Goal: Communication & Community: Answer question/provide support

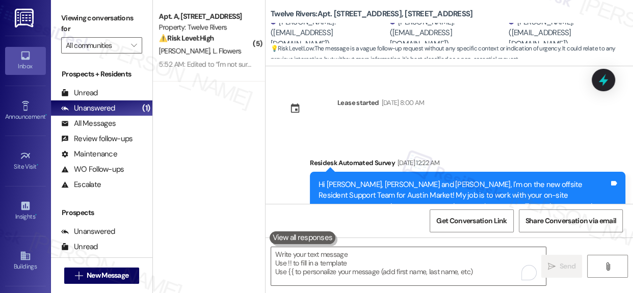
scroll to position [10562, 0]
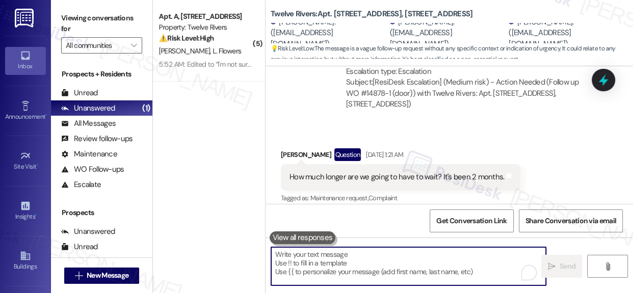
click at [433, 267] on textarea "To enrich screen reader interactions, please activate Accessibility in Grammarl…" at bounding box center [408, 266] width 275 height 38
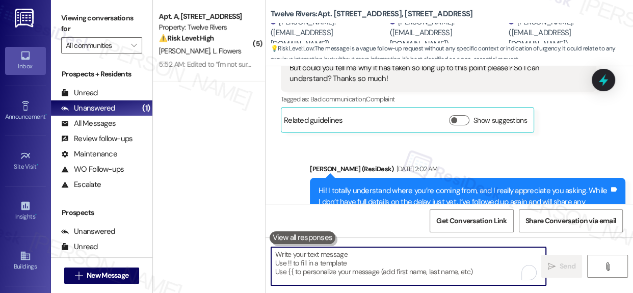
scroll to position [11438, 0]
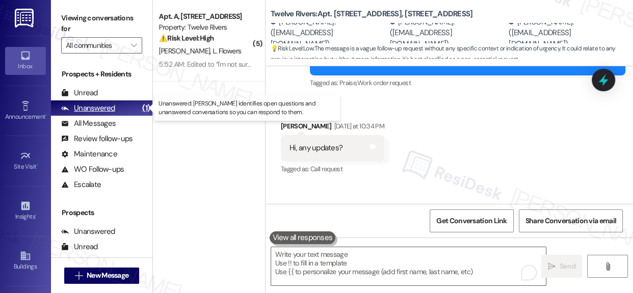
click at [98, 109] on div "Unanswered" at bounding box center [88, 108] width 54 height 11
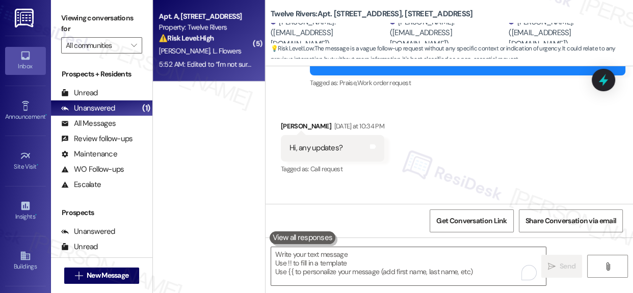
click at [173, 36] on strong "⚠️ Risk Level: High" at bounding box center [186, 38] width 55 height 9
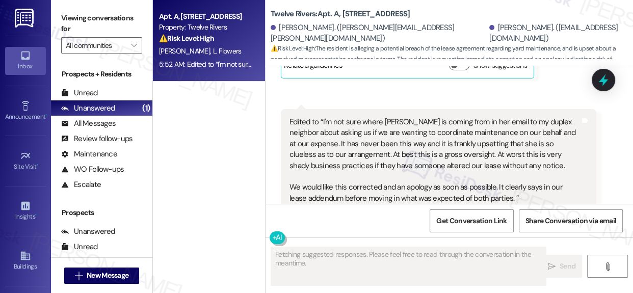
scroll to position [6817, 0]
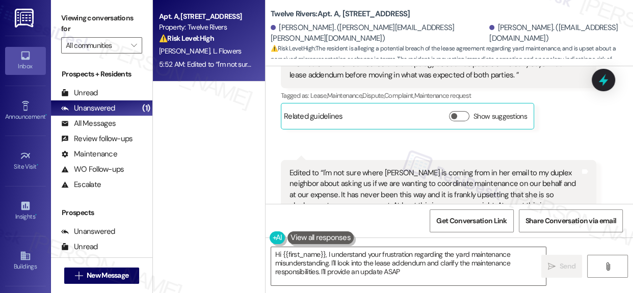
type textarea "Hi {{first_name}}, I understand your frustration regarding the yard maintenance…"
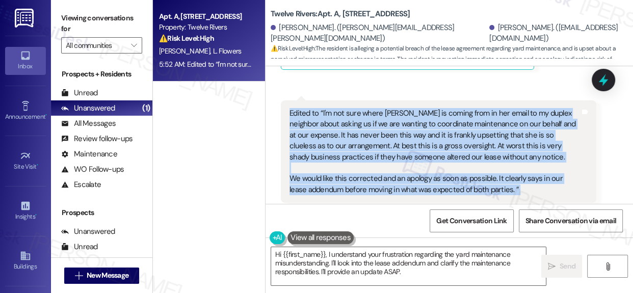
scroll to position [6910, 0]
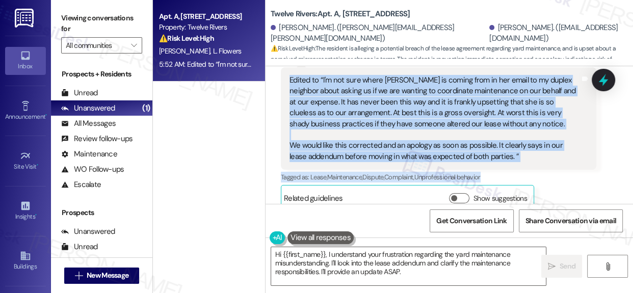
drag, startPoint x: 279, startPoint y: 165, endPoint x: 528, endPoint y: 157, distance: 249.7
copy div "Lorrie Flowers Neutral 5:43 AM I don't know the last time it was mowed. Twelve …"
click at [574, 170] on div "Tagged as: Lease , Click to highlight conversations about Lease Maintenance , C…" at bounding box center [438, 177] width 315 height 15
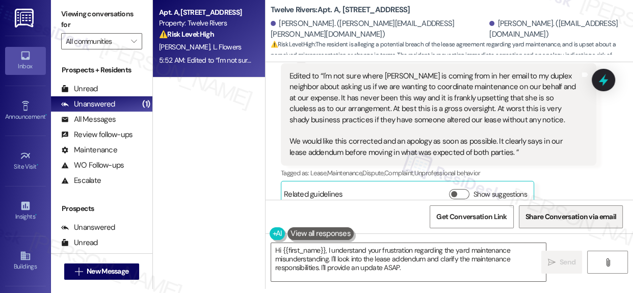
scroll to position [5, 0]
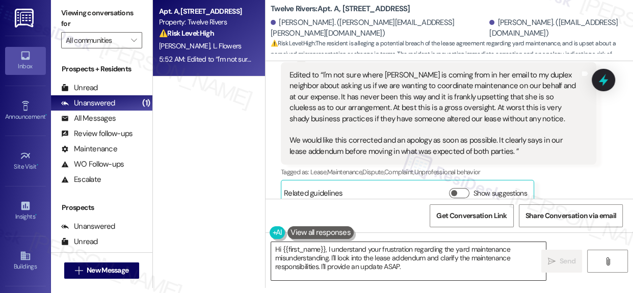
click at [315, 255] on textarea "Hi {{first_name}}, I understand your frustration regarding the yard maintenance…" at bounding box center [408, 261] width 275 height 38
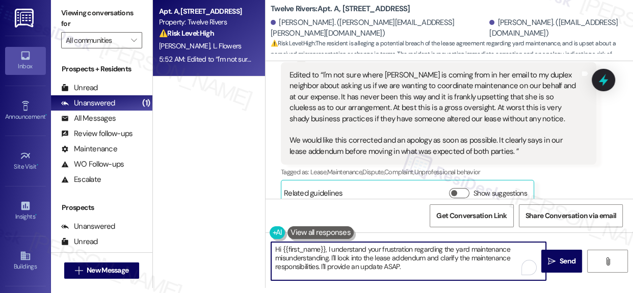
click at [315, 255] on textarea "Hi {{first_name}}, I understand your frustration regarding the yard maintenance…" at bounding box center [408, 261] width 275 height 38
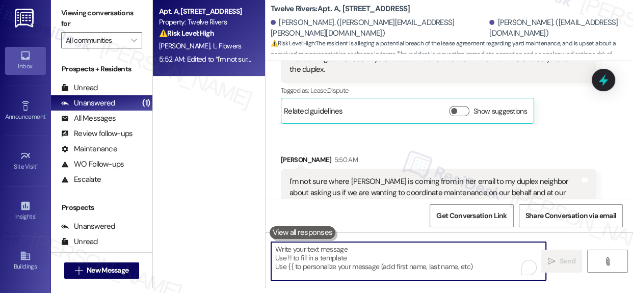
scroll to position [6308, 0]
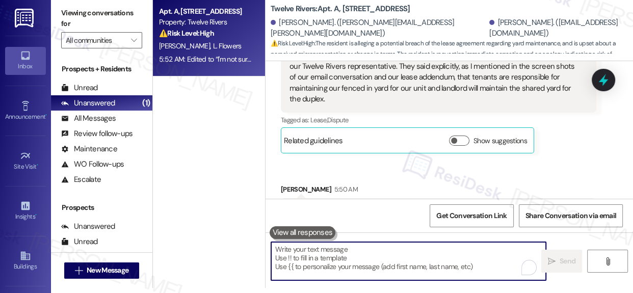
paste textarea "Hi Lorrie, thank you so much for reaching out and for sharing those details. I …"
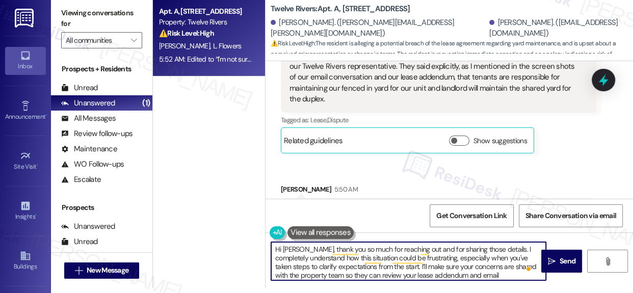
scroll to position [0, 0]
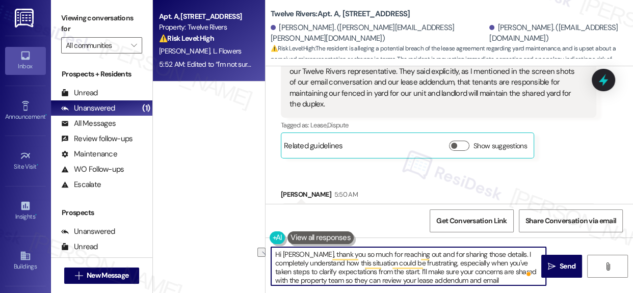
drag, startPoint x: 387, startPoint y: 271, endPoint x: 410, endPoint y: 270, distance: 22.4
click at [410, 270] on textarea "Hi Lorrie, thank you so much for reaching out and for sharing those details. I …" at bounding box center [408, 266] width 275 height 38
click at [409, 272] on textarea "Hi Lorrie, thank you so much for reaching out and for sharing those details. I …" at bounding box center [408, 266] width 275 height 38
click at [401, 272] on textarea "Hi Lorrie, thank you so much for reaching out and for sharing those details. I …" at bounding box center [408, 266] width 275 height 38
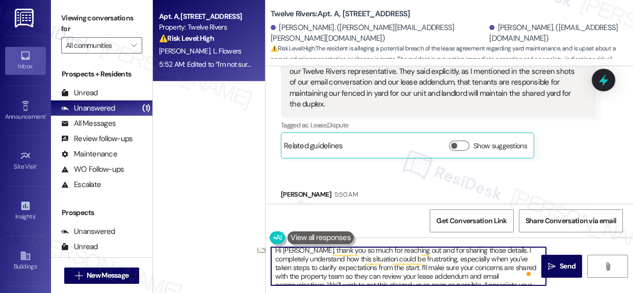
drag, startPoint x: 401, startPoint y: 272, endPoint x: 494, endPoint y: 271, distance: 92.2
click at [494, 271] on textarea "Hi Lorrie, thank you so much for reaching out and for sharing those details. I …" at bounding box center [408, 266] width 275 height 38
click at [449, 266] on textarea "Hi Lorrie, thank you so much for reaching out and for sharing those details. I …" at bounding box center [408, 266] width 275 height 38
click at [469, 267] on textarea "Hi Lorrie, thank you so much for reaching out and for sharing those details. I …" at bounding box center [408, 266] width 275 height 38
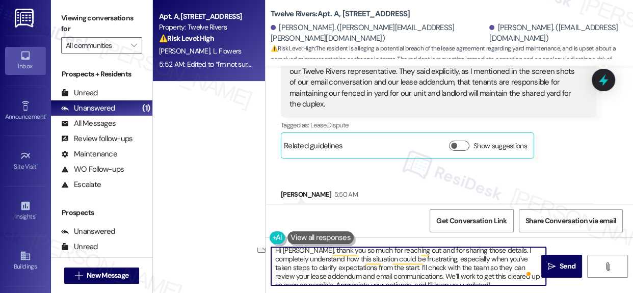
drag, startPoint x: 469, startPoint y: 267, endPoint x: 479, endPoint y: 266, distance: 10.3
click at [479, 266] on textarea "Hi Lorrie, thank you so much for reaching out and for sharing those details. I …" at bounding box center [408, 266] width 275 height 38
click at [459, 268] on textarea "Hi Lorrie, thank you so much for reaching out and for sharing those details. I …" at bounding box center [408, 266] width 275 height 38
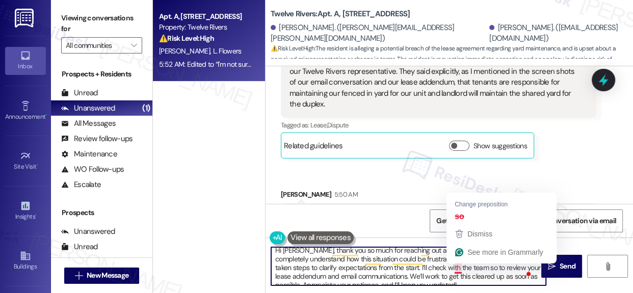
click at [458, 268] on textarea "Hi Lorrie, thank you so much for reaching out and for sharing those details. I …" at bounding box center [408, 266] width 275 height 38
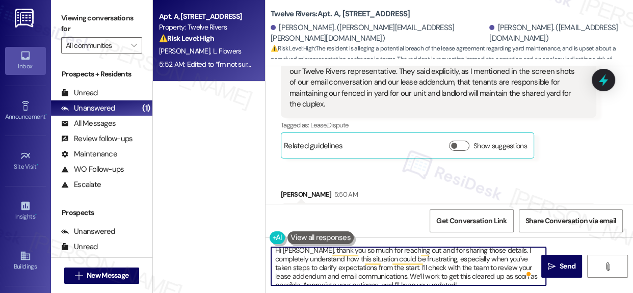
scroll to position [10, 0]
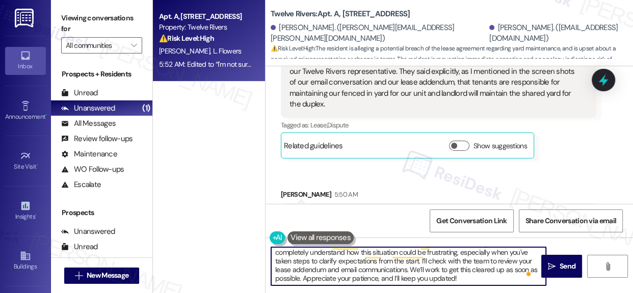
click at [488, 269] on textarea "Hi Lorrie, thank you so much for reaching out and for sharing those details. I …" at bounding box center [408, 266] width 275 height 38
click at [329, 277] on textarea "Hi Lorrie, thank you so much for reaching out and for sharing those details. I …" at bounding box center [408, 266] width 275 height 38
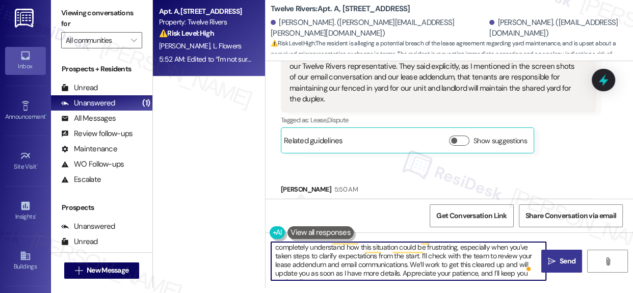
type textarea "Hi Lorrie, thank you so much for reaching out and for sharing those details. I …"
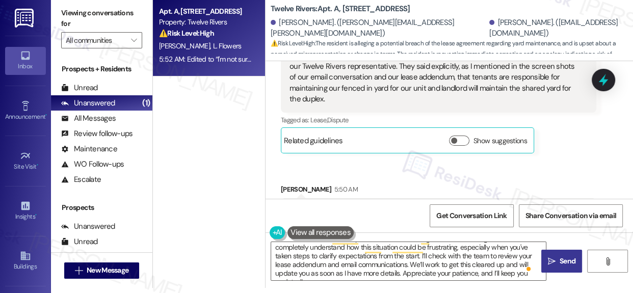
click at [560, 259] on span "Send" at bounding box center [567, 261] width 16 height 11
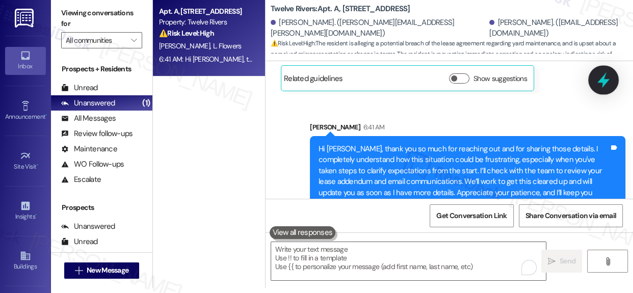
click at [604, 78] on icon at bounding box center [602, 79] width 17 height 17
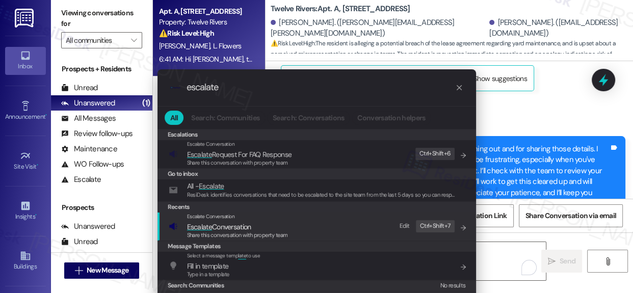
type input "escalate"
click at [214, 225] on span "Escalate Conversation" at bounding box center [219, 226] width 64 height 9
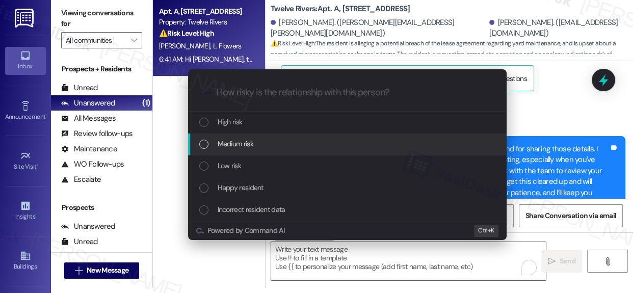
click at [205, 143] on div "List of options" at bounding box center [203, 144] width 9 height 9
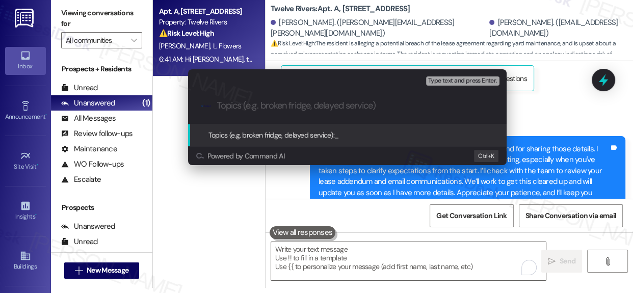
paste input "Resident Concern: Yard Maintenance Responsibility Dispute"
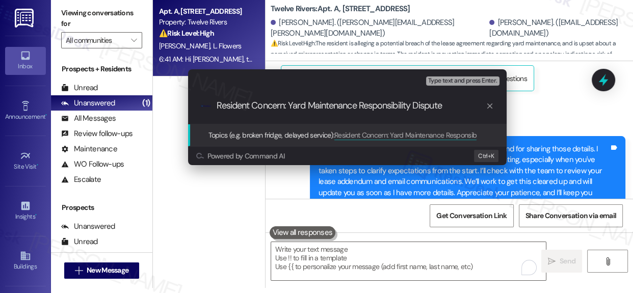
type input "Resident Concern: Yard Maintenance Responsibility Dispute"
click at [277, 135] on span "Topics (e.g. broken fridge, delayed service):" at bounding box center [271, 134] width 126 height 9
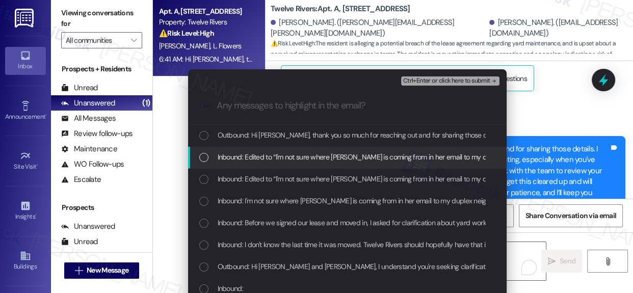
click at [199, 155] on div "List of options" at bounding box center [203, 157] width 9 height 9
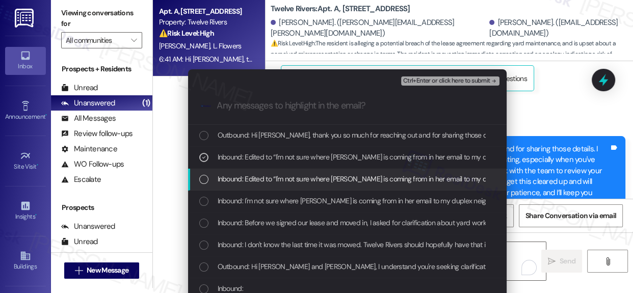
click at [202, 173] on div "Inbound: Edited to “I'm not sure where Melanie is coming from in her email to m…" at bounding box center [348, 178] width 298 height 11
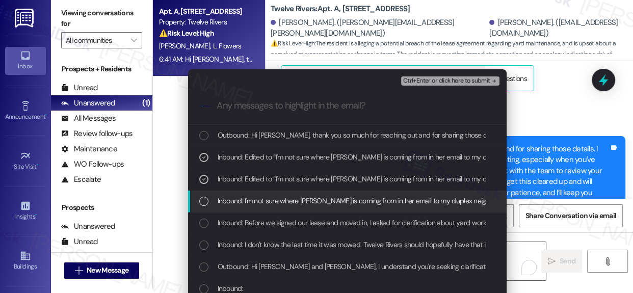
click at [201, 198] on div "List of options" at bounding box center [203, 201] width 9 height 9
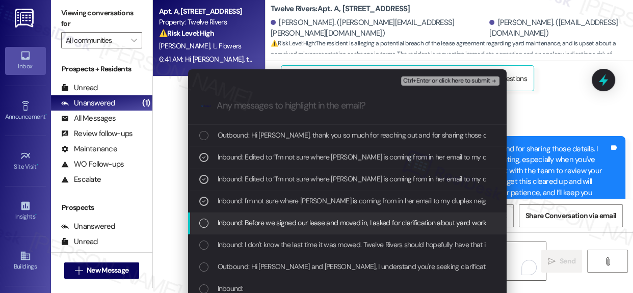
click at [204, 221] on div "List of options" at bounding box center [203, 223] width 9 height 9
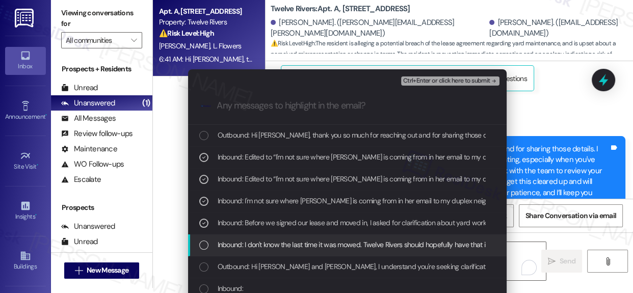
click at [200, 243] on div "List of options" at bounding box center [203, 244] width 9 height 9
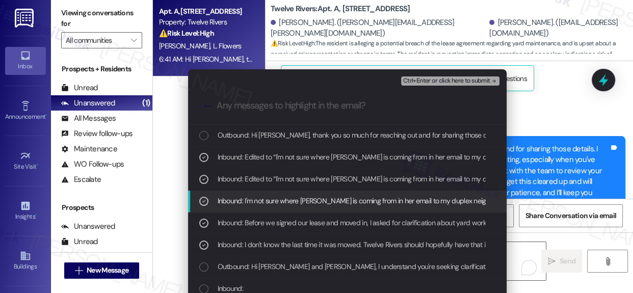
scroll to position [46, 0]
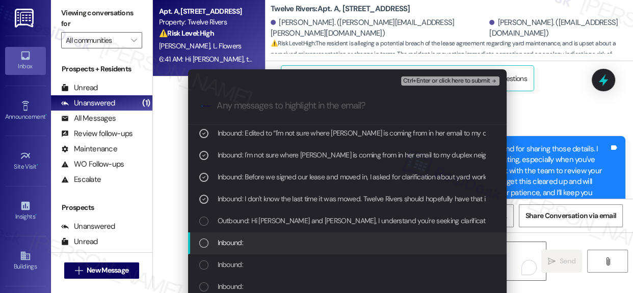
click at [200, 243] on div "List of options" at bounding box center [203, 242] width 9 height 9
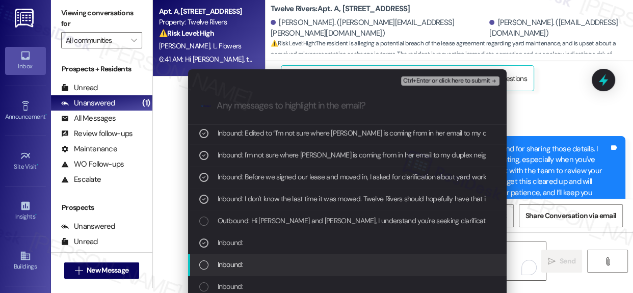
click at [202, 263] on div "List of options" at bounding box center [203, 264] width 9 height 9
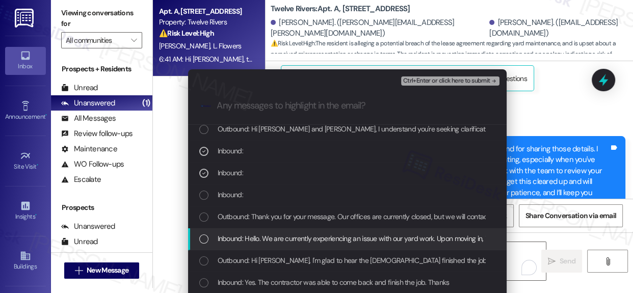
scroll to position [139, 0]
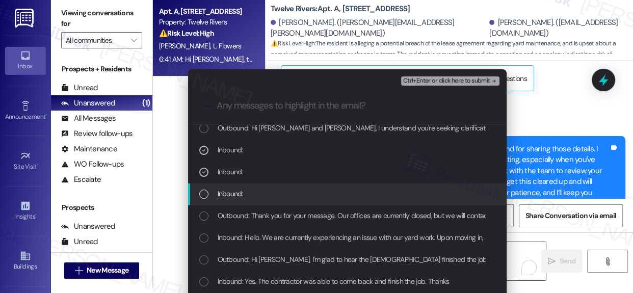
click at [203, 196] on div "List of options" at bounding box center [203, 193] width 9 height 9
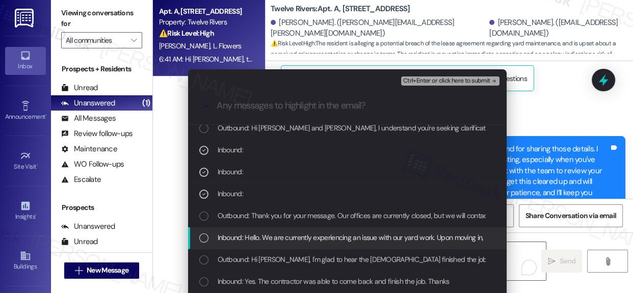
click at [199, 236] on div "List of options" at bounding box center [203, 237] width 9 height 9
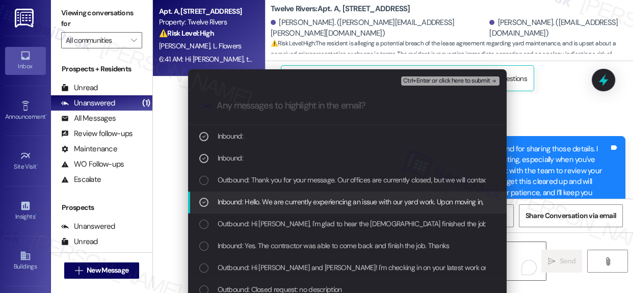
scroll to position [185, 0]
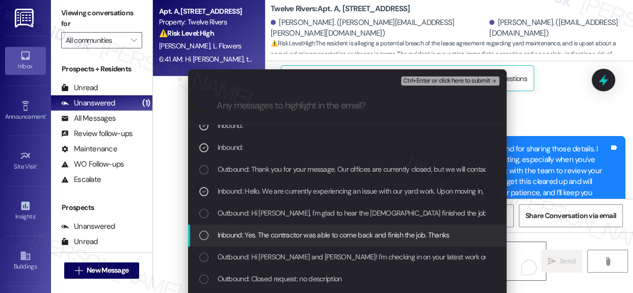
click at [199, 233] on div "List of options" at bounding box center [203, 235] width 9 height 9
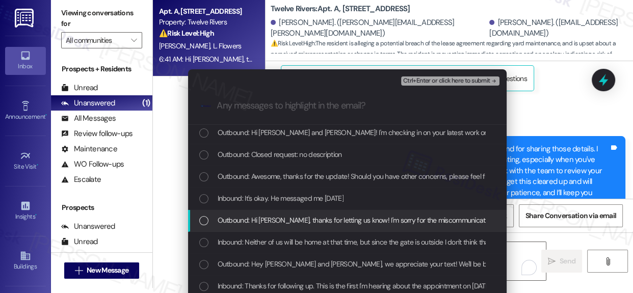
scroll to position [324, 0]
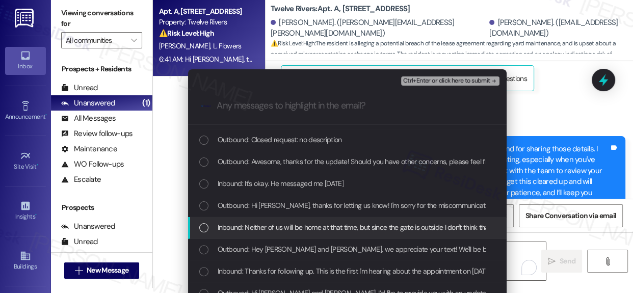
click at [201, 226] on div "List of options" at bounding box center [203, 227] width 9 height 9
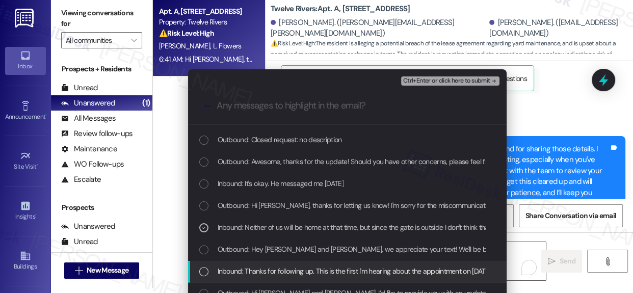
click at [201, 268] on div "List of options" at bounding box center [203, 271] width 9 height 9
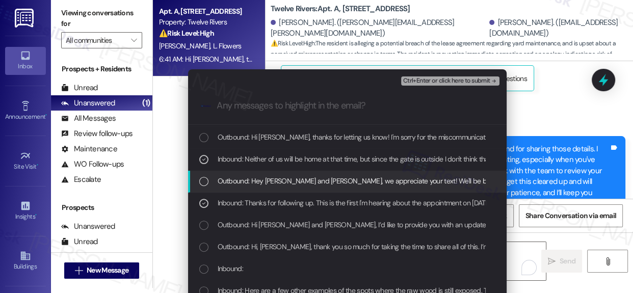
scroll to position [417, 0]
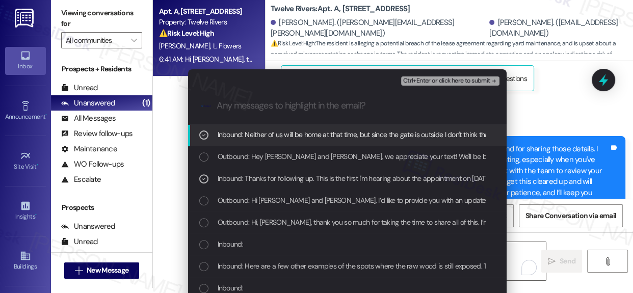
click at [445, 80] on span "Ctrl+Enter or click here to submit" at bounding box center [446, 80] width 87 height 7
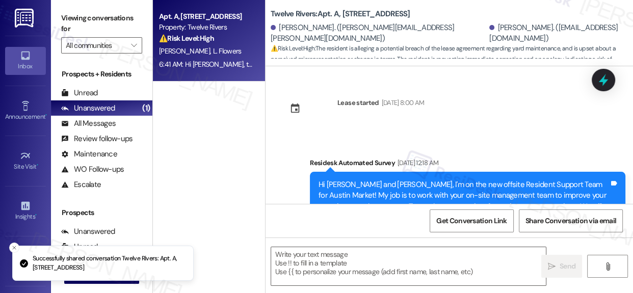
scroll to position [7050, 0]
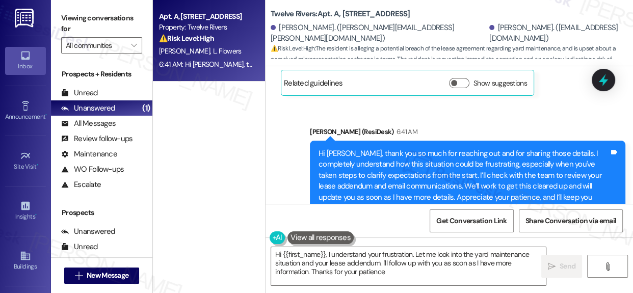
type textarea "Hi {{first_name}}, I understand your frustration. Let me look into the yard mai…"
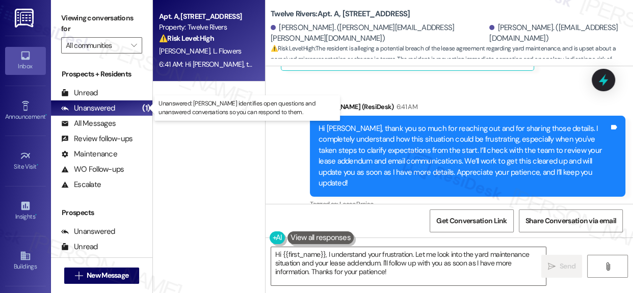
drag, startPoint x: 108, startPoint y: 107, endPoint x: 158, endPoint y: 59, distance: 69.9
click at [108, 107] on div "Unanswered" at bounding box center [88, 108] width 54 height 11
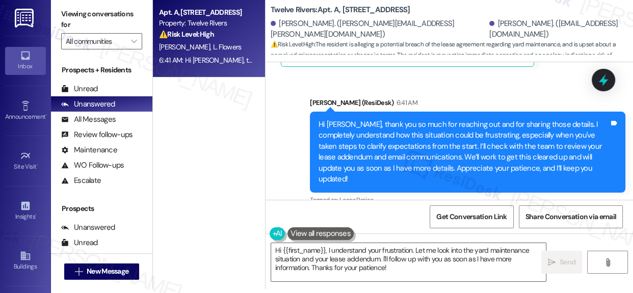
scroll to position [5, 0]
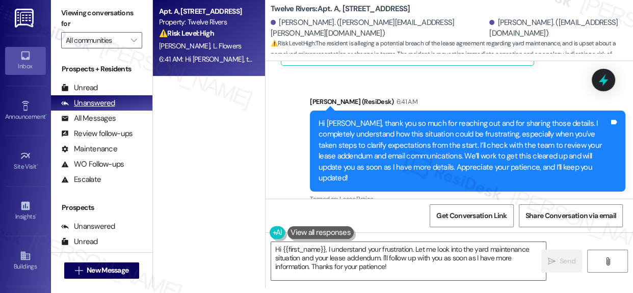
click at [99, 102] on div "Unanswered" at bounding box center [88, 103] width 54 height 11
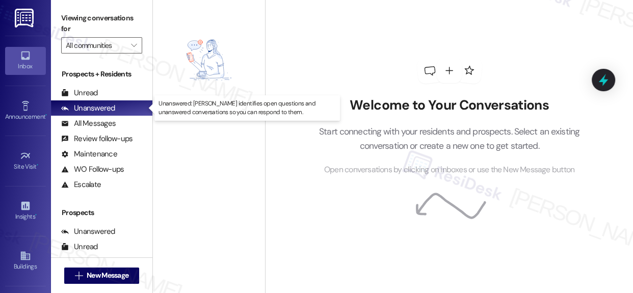
drag, startPoint x: 100, startPoint y: 103, endPoint x: 182, endPoint y: 57, distance: 94.9
click at [99, 104] on div "Unanswered" at bounding box center [88, 108] width 54 height 11
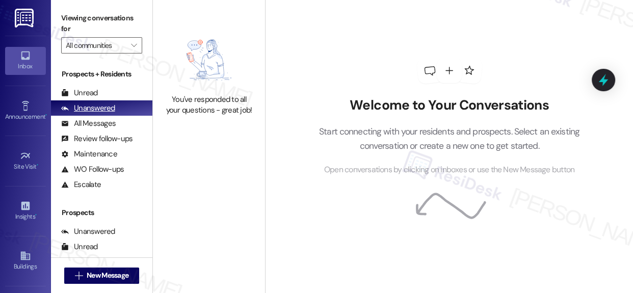
click at [79, 106] on div "Unanswered" at bounding box center [88, 108] width 54 height 11
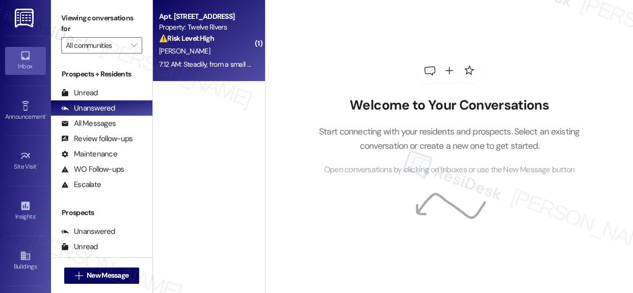
click at [207, 46] on div "D. Pires" at bounding box center [206, 51] width 96 height 13
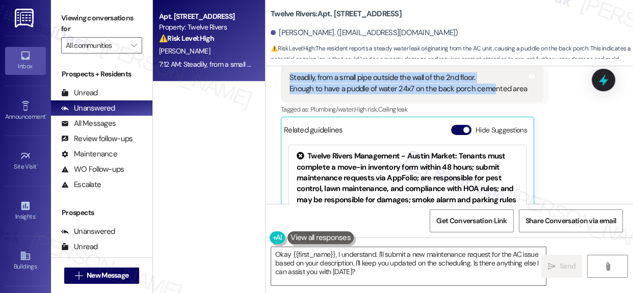
scroll to position [5008, 0]
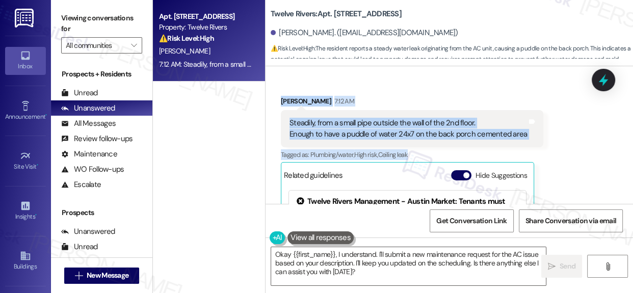
drag, startPoint x: 290, startPoint y: 122, endPoint x: 545, endPoint y: 124, distance: 255.2
click at [545, 124] on div "Lease started May 10, 2024 at 8:00 AM Survey, sent via SMS Residesk Automated S…" at bounding box center [448, 135] width 367 height 138
copy div "Water pressure is good now. The plumber told me that the water dropping from th…"
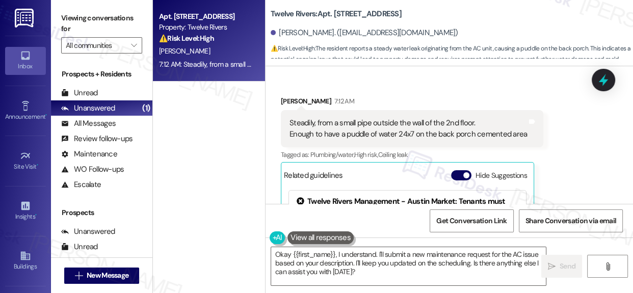
click at [342, 12] on b "Twelve Rivers: Apt. 1700 Catalan Road, 1700 Catalan Road" at bounding box center [335, 14] width 131 height 11
copy b "1700"
click at [364, 276] on textarea "Okay {{first_name}}, I understand. I'll submit a new maintenance request for th…" at bounding box center [408, 266] width 275 height 38
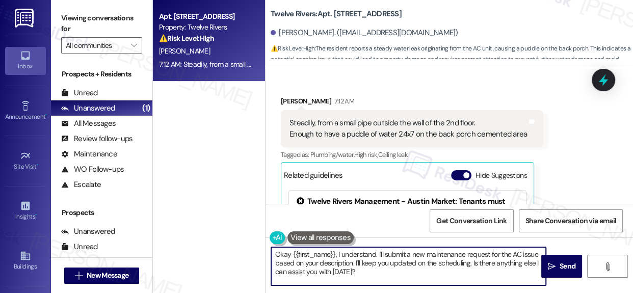
click at [363, 276] on textarea "Okay {{first_name}}, I understand. I'll submit a new maintenance request for th…" at bounding box center [408, 266] width 275 height 38
paste textarea "Work Order Formatter said: Thanks for the update, Danielle. We’ve noted the iss…"
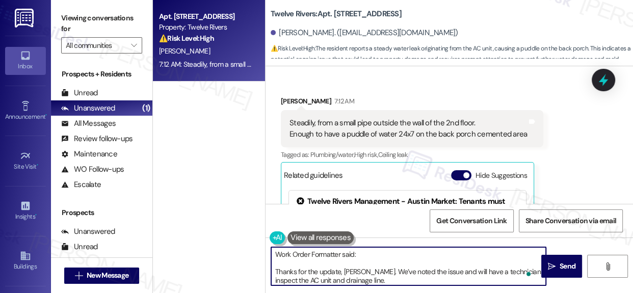
scroll to position [25, 0]
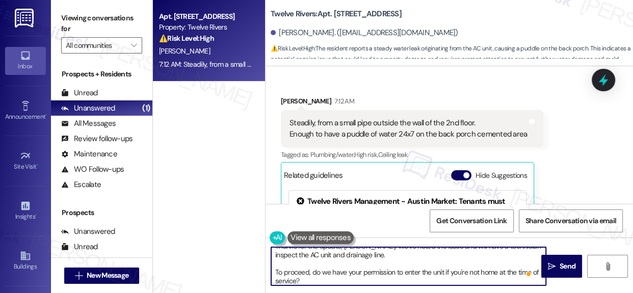
click at [277, 271] on textarea "Work Order Formatter said: Thanks for the update, Danielle. We’ve noted the iss…" at bounding box center [408, 266] width 275 height 38
click at [276, 273] on textarea "Work Order Formatter said: Thanks for the update, Danielle. We’ve noted the iss…" at bounding box center [408, 266] width 275 height 38
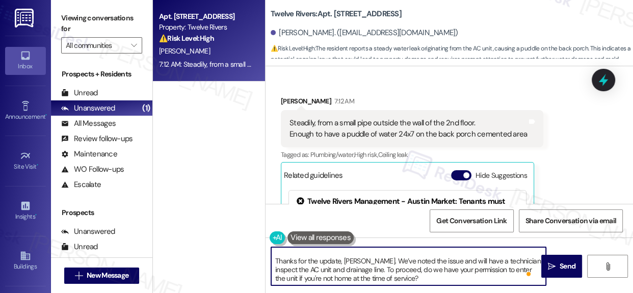
scroll to position [0, 0]
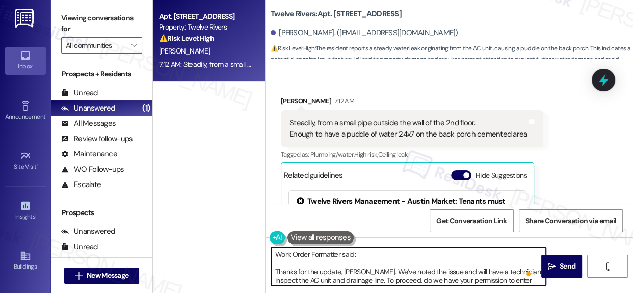
click at [276, 270] on textarea "Work Order Formatter said: Thanks for the update, Danielle. We’ve noted the iss…" at bounding box center [408, 266] width 275 height 38
drag, startPoint x: 275, startPoint y: 270, endPoint x: 274, endPoint y: 249, distance: 20.9
click at [274, 249] on textarea "Work Order Formatter said: Thanks for the update, Danielle. We’ve noted the iss…" at bounding box center [408, 266] width 275 height 38
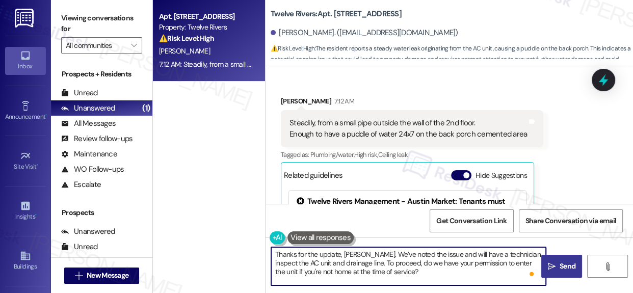
type textarea "Thanks for the update, Danielle. We’ve noted the issue and will have a technici…"
click at [560, 265] on span "Send" at bounding box center [567, 266] width 16 height 11
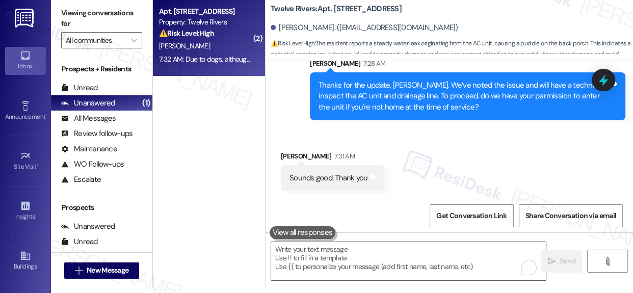
scroll to position [5328, 0]
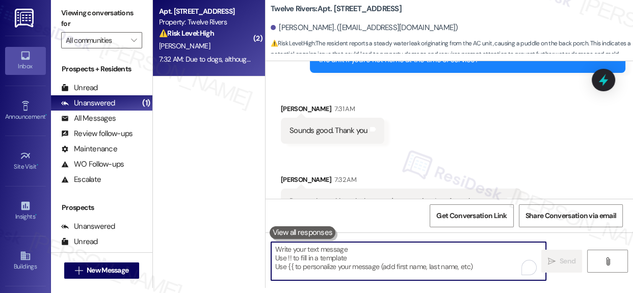
click at [367, 256] on textarea "To enrich screen reader interactions, please activate Accessibility in Grammarl…" at bounding box center [408, 261] width 275 height 38
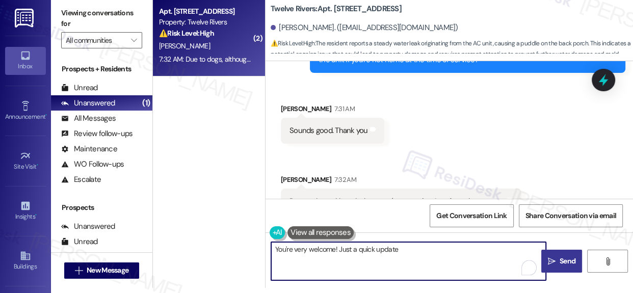
paste textarea "Service Request #15119"
click at [409, 255] on textarea "You're very welcome! Just a quick update Service Request #15119 has been create…" at bounding box center [408, 261] width 275 height 38
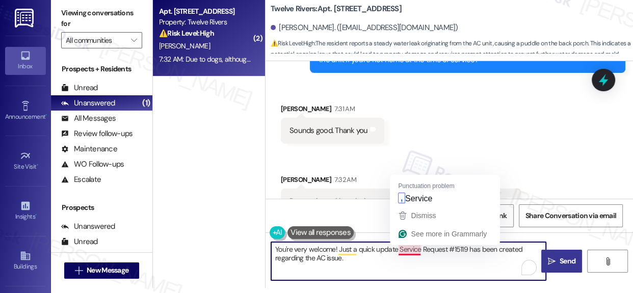
click at [411, 251] on textarea "You're very welcome! Just a quick update Service Request #15119 has been create…" at bounding box center [408, 261] width 275 height 38
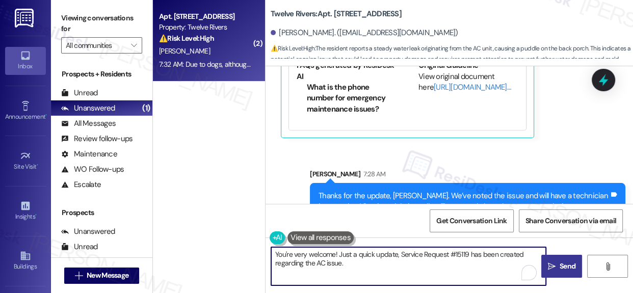
scroll to position [5190, 0]
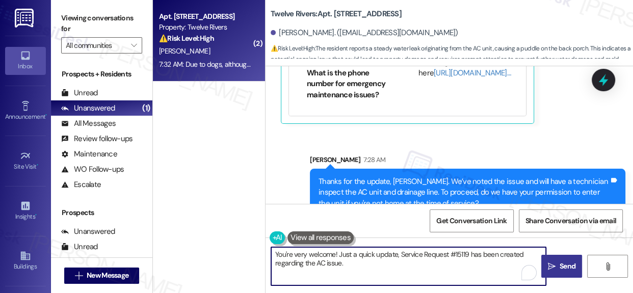
click at [360, 264] on textarea "You're very welcome! Just a quick update, Service Request #15119 has been creat…" at bounding box center [408, 266] width 275 height 38
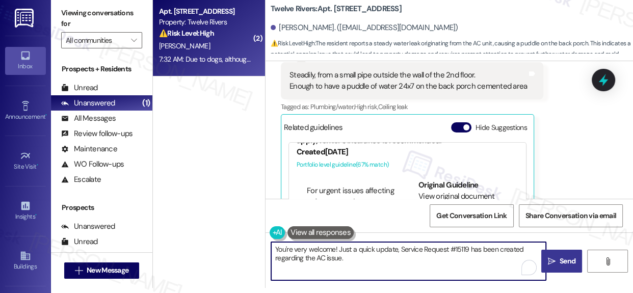
scroll to position [139, 0]
click at [362, 258] on textarea "You're very welcome! Just a quick update, Service Request #15119 has been creat…" at bounding box center [408, 261] width 275 height 38
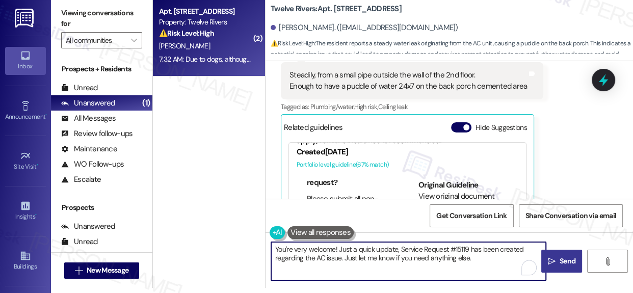
type textarea "You're very welcome! Just a quick update, Service Request #15119 has been creat…"
click at [557, 263] on span "Send" at bounding box center [567, 261] width 20 height 11
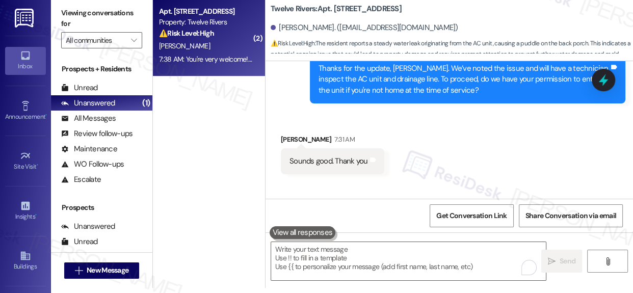
scroll to position [5272, 0]
